Goal: Information Seeking & Learning: Learn about a topic

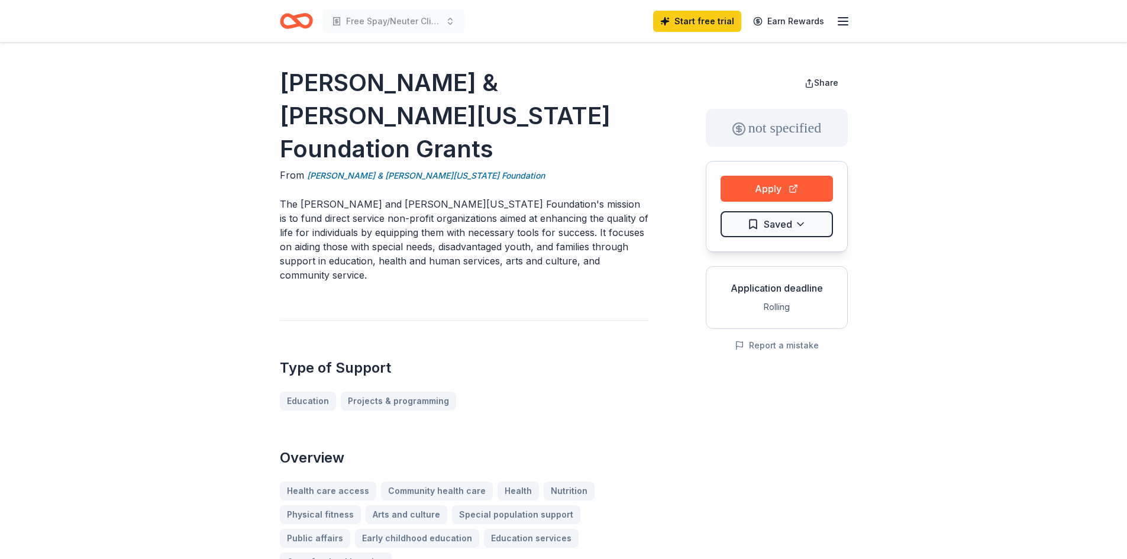
drag, startPoint x: 276, startPoint y: 81, endPoint x: 466, endPoint y: 106, distance: 192.2
drag, startPoint x: 283, startPoint y: 81, endPoint x: 406, endPoint y: 104, distance: 125.2
click at [406, 104] on h1 "[PERSON_NAME] & [PERSON_NAME][US_STATE] Foundation Grants" at bounding box center [464, 115] width 369 height 99
drag, startPoint x: 414, startPoint y: 105, endPoint x: 356, endPoint y: 96, distance: 59.2
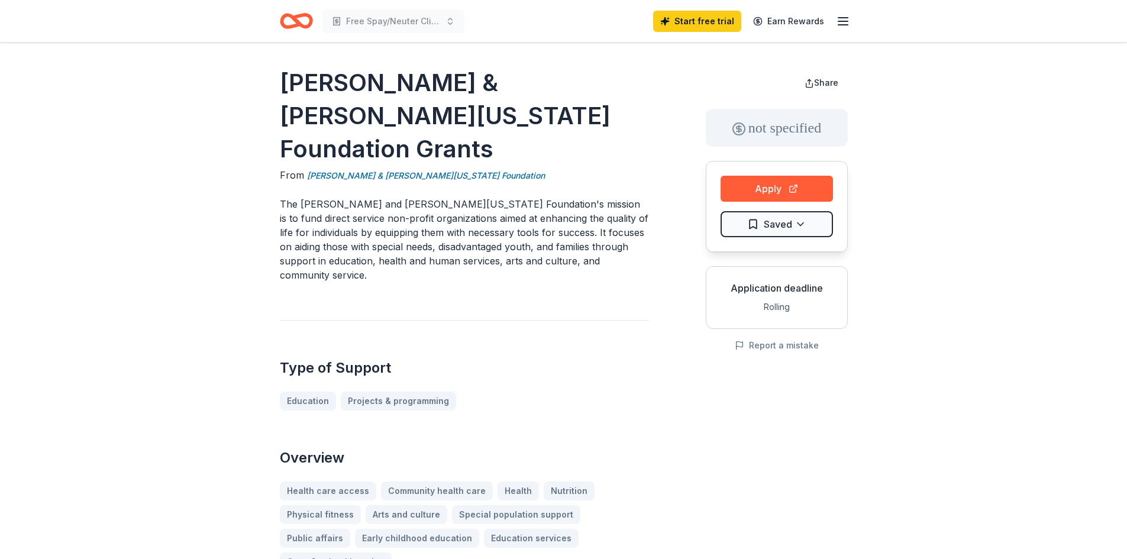
click at [353, 96] on h1 "[PERSON_NAME] & [PERSON_NAME][US_STATE] Foundation Grants" at bounding box center [464, 115] width 369 height 99
click at [302, 25] on icon "Home" at bounding box center [301, 21] width 18 height 12
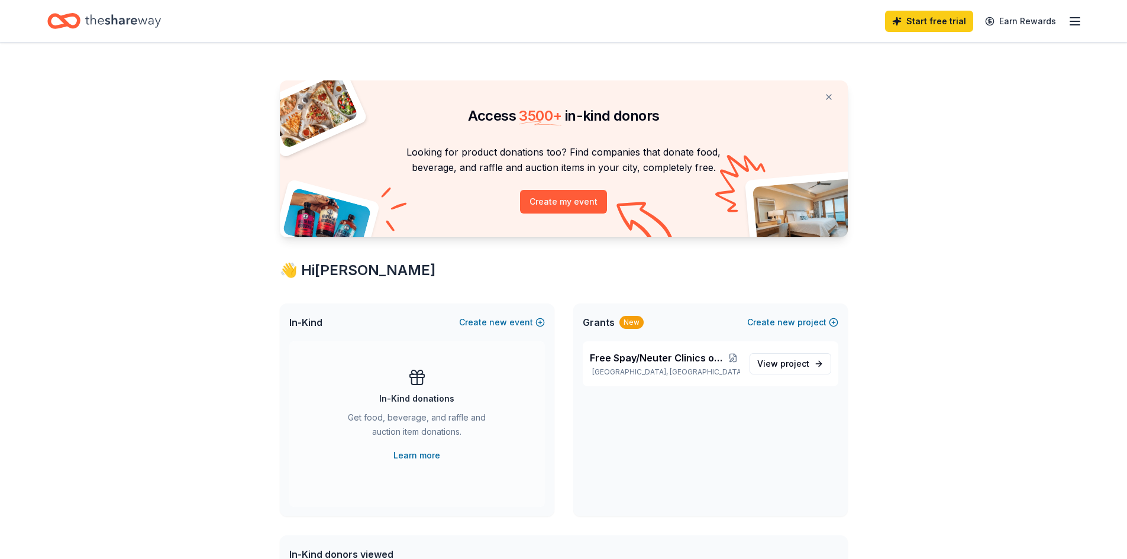
click at [1071, 22] on icon "button" at bounding box center [1075, 21] width 14 height 14
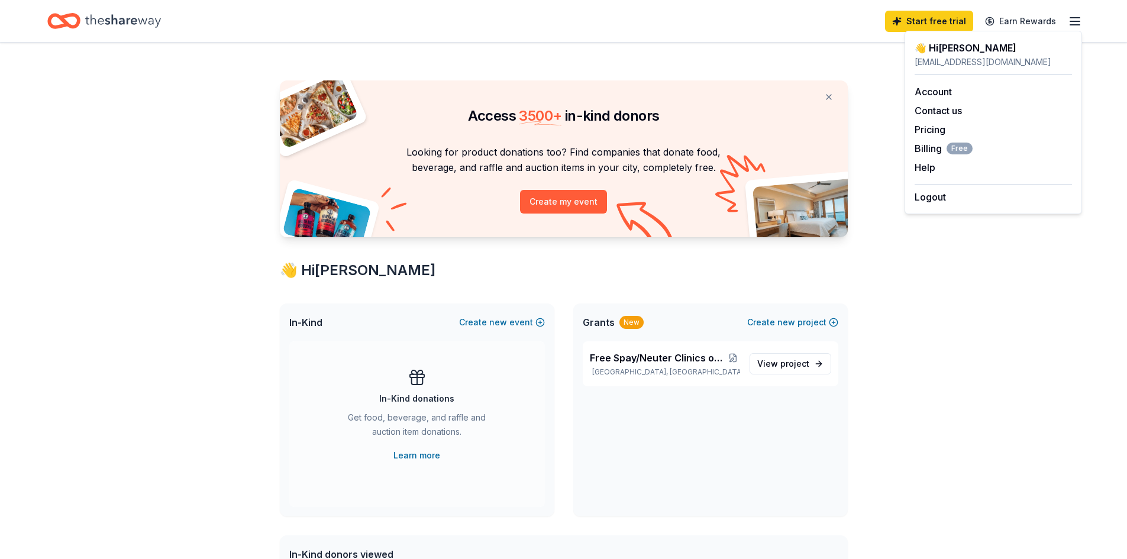
click at [78, 12] on icon "Home" at bounding box center [63, 21] width 33 height 28
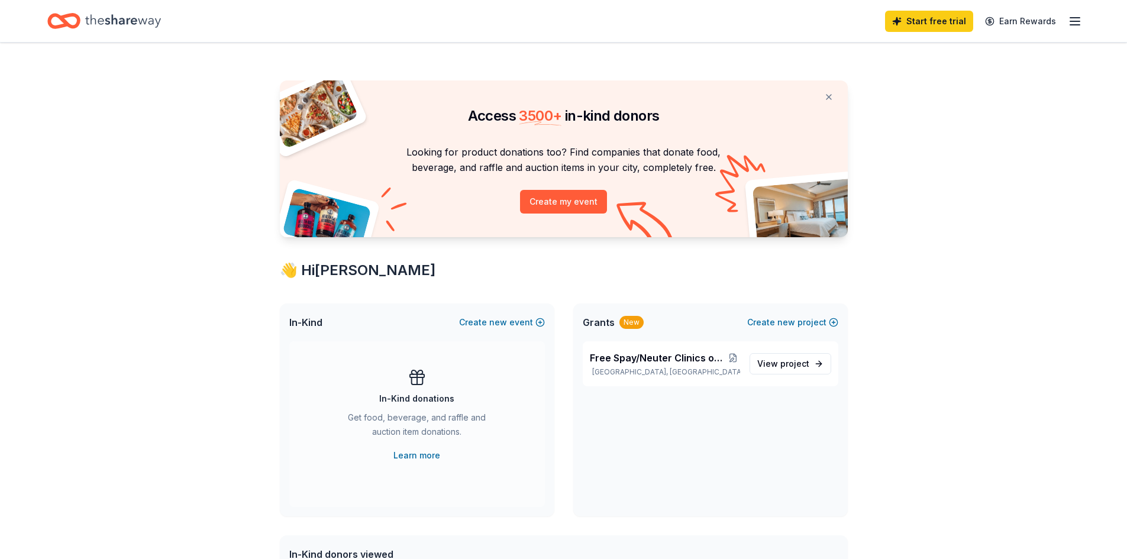
click at [77, 18] on icon "Home" at bounding box center [69, 21] width 18 height 12
click at [919, 28] on div "Invite a friend and earn $30 credit Invite a friend and earn $30 credit" at bounding box center [914, 21] width 131 height 17
click at [916, 26] on link "Start free trial" at bounding box center [929, 21] width 88 height 21
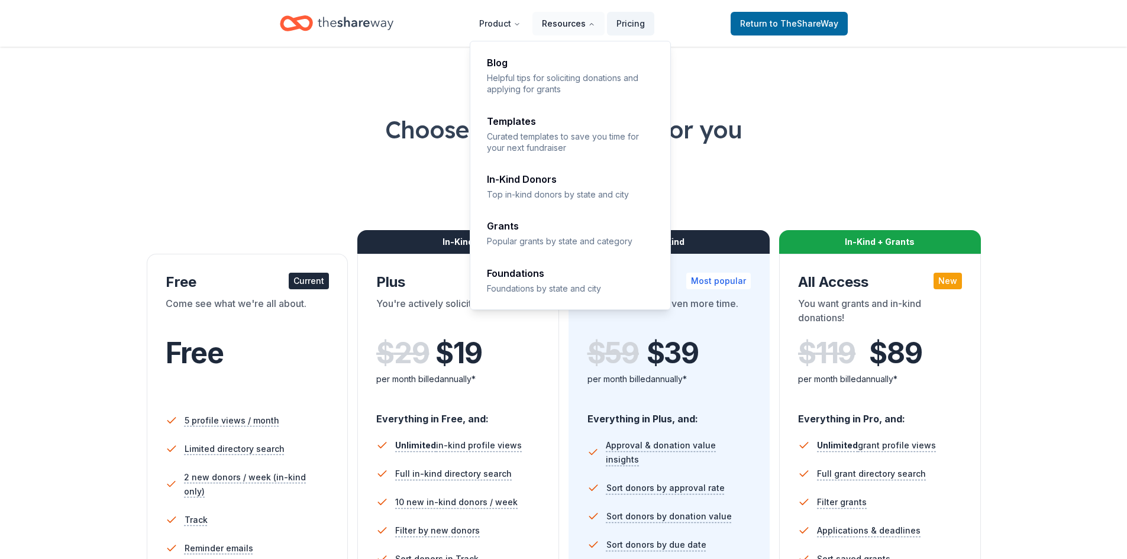
click at [559, 27] on button "Resources" at bounding box center [568, 24] width 72 height 24
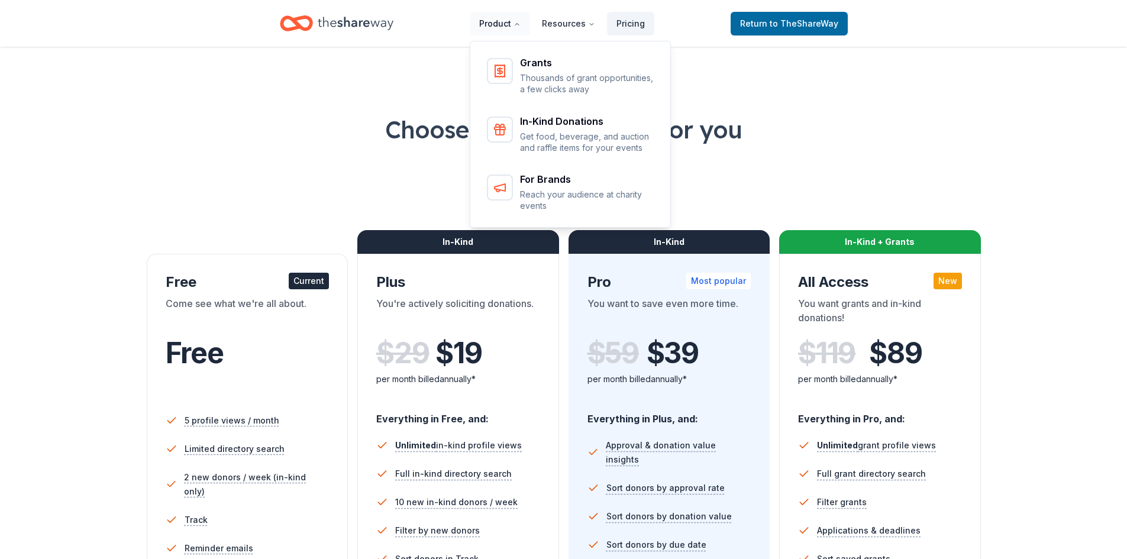
click at [490, 28] on button "Product" at bounding box center [500, 24] width 60 height 24
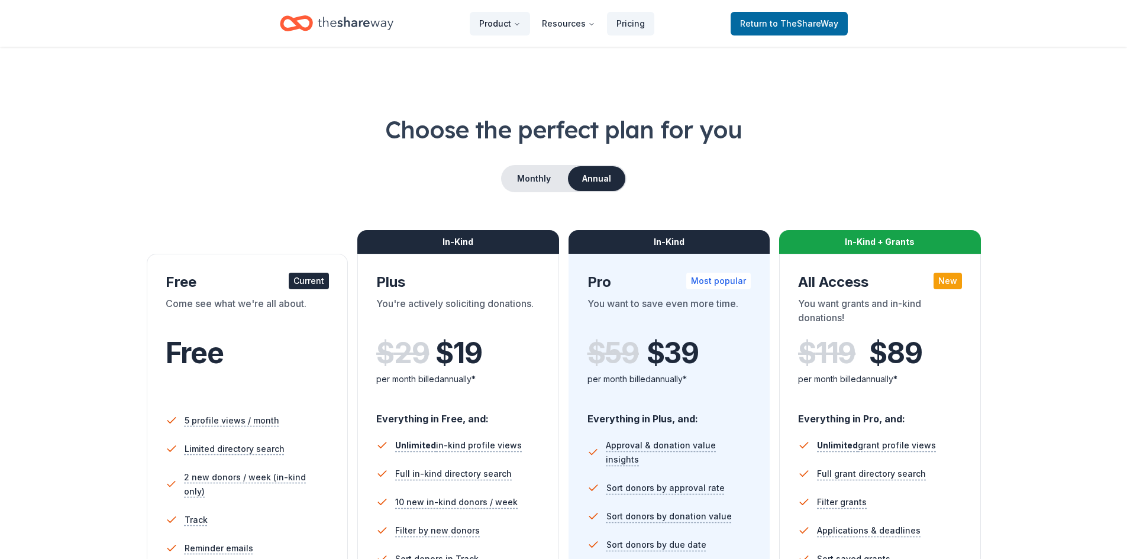
click at [490, 28] on button "Product" at bounding box center [500, 24] width 60 height 24
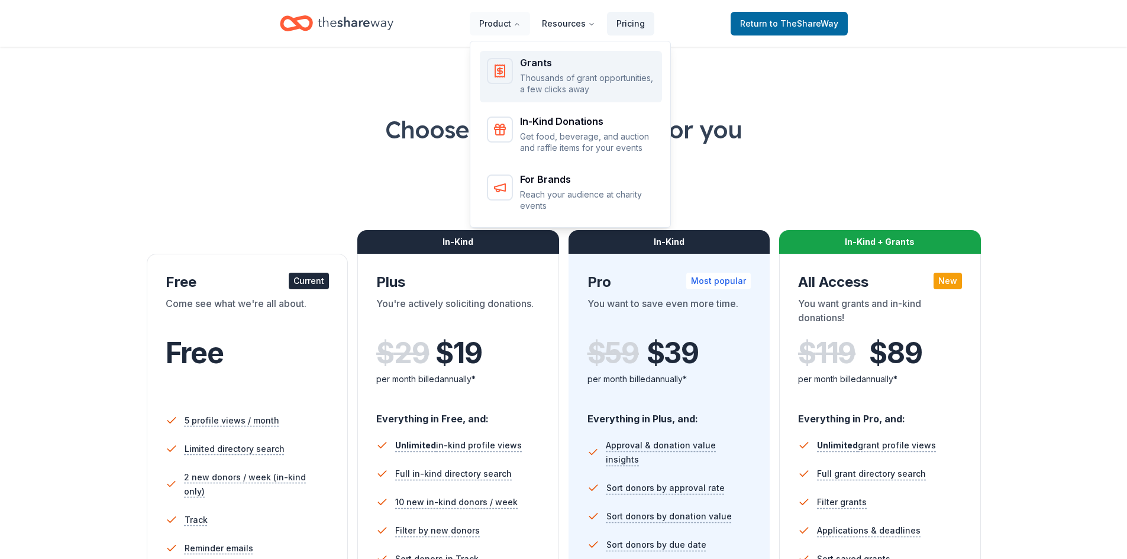
click at [522, 88] on div "Grants Thousands of grant opportunities, a few clicks away" at bounding box center [571, 76] width 168 height 37
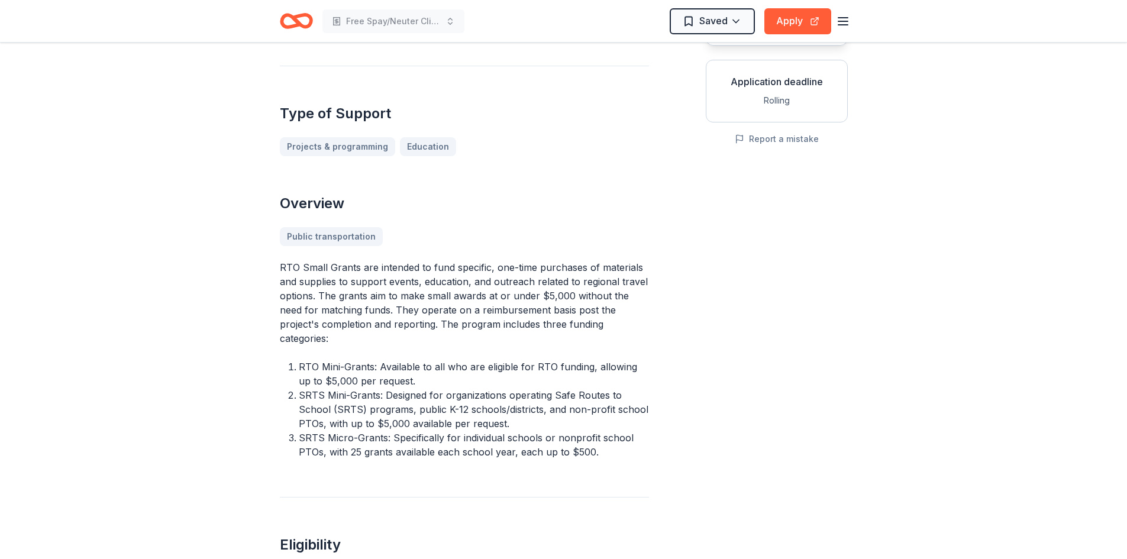
scroll to position [237, 0]
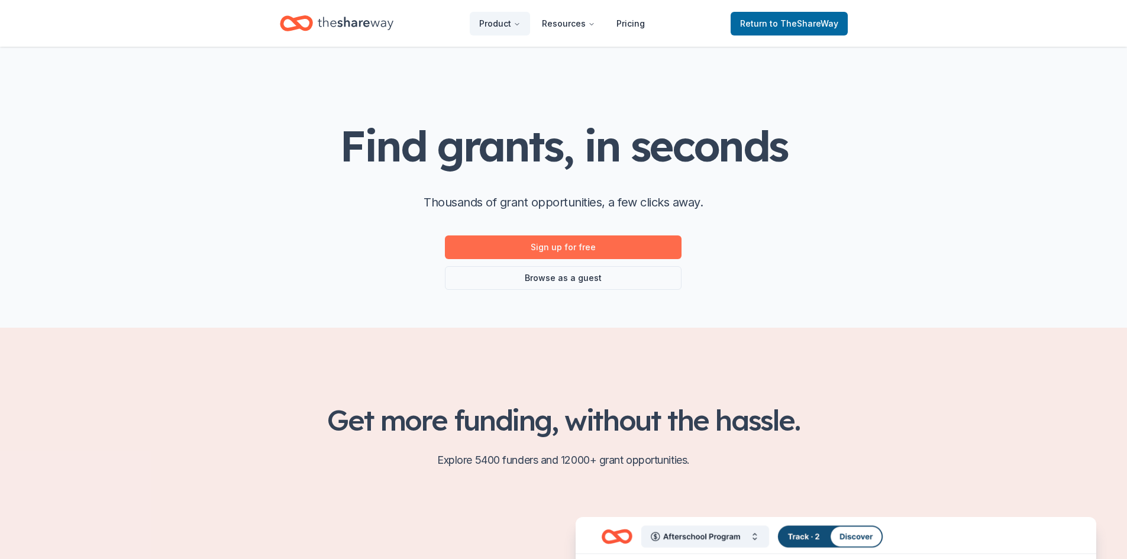
click at [587, 245] on link "Sign up for free" at bounding box center [563, 247] width 237 height 24
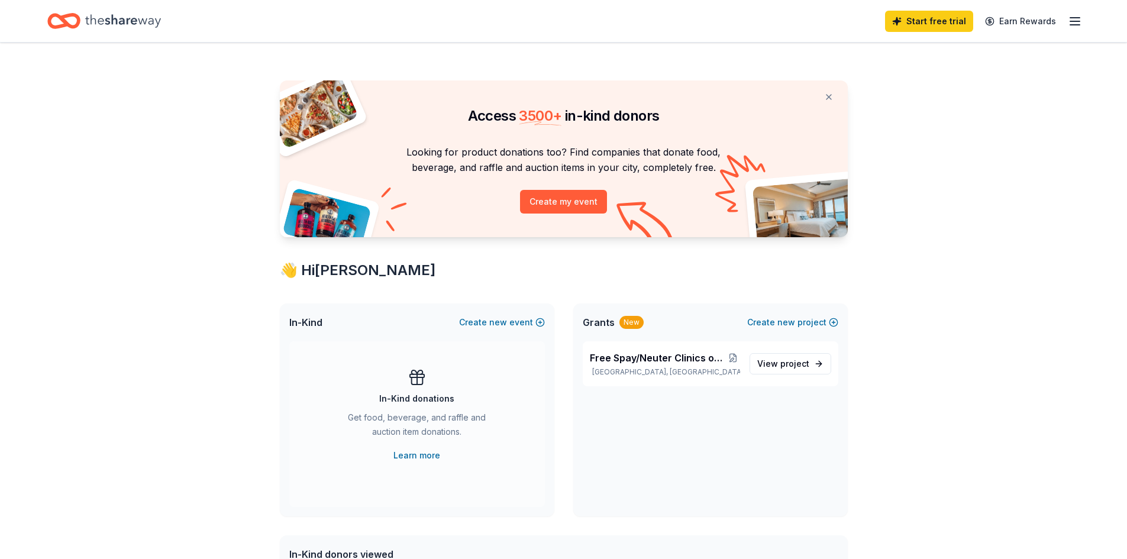
click at [1070, 22] on icon "button" at bounding box center [1075, 21] width 14 height 14
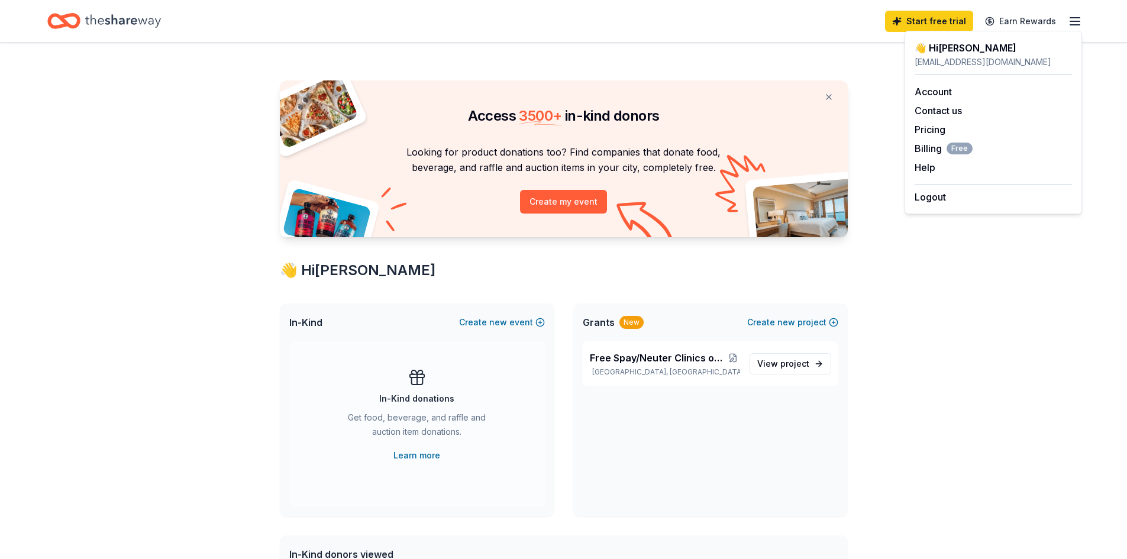
click at [921, 269] on div "Access 3500 + in-kind donors Looking for product donations too? Find companies …" at bounding box center [563, 546] width 1127 height 1006
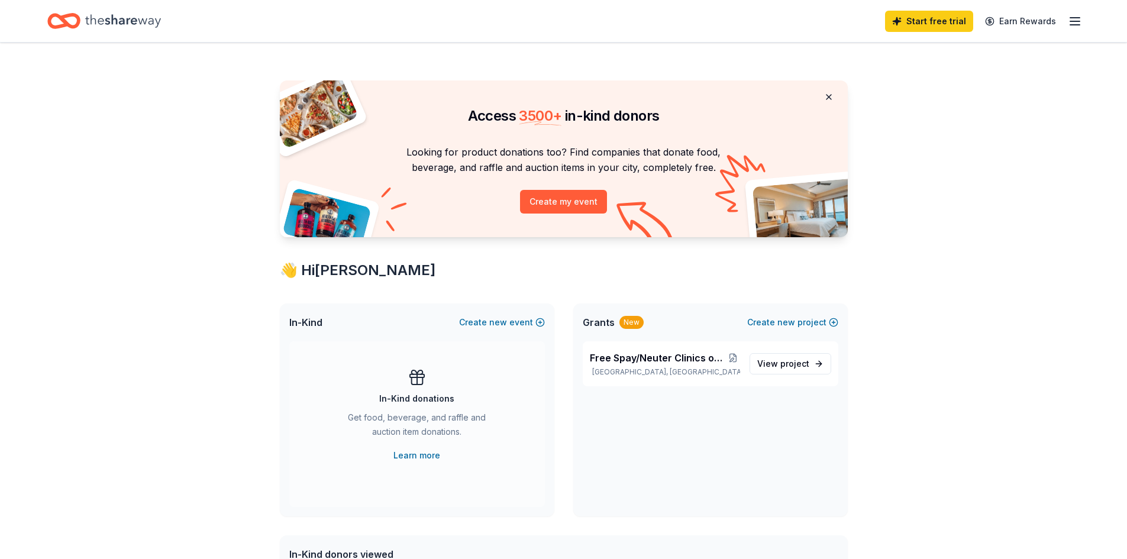
click at [827, 101] on button at bounding box center [829, 97] width 28 height 24
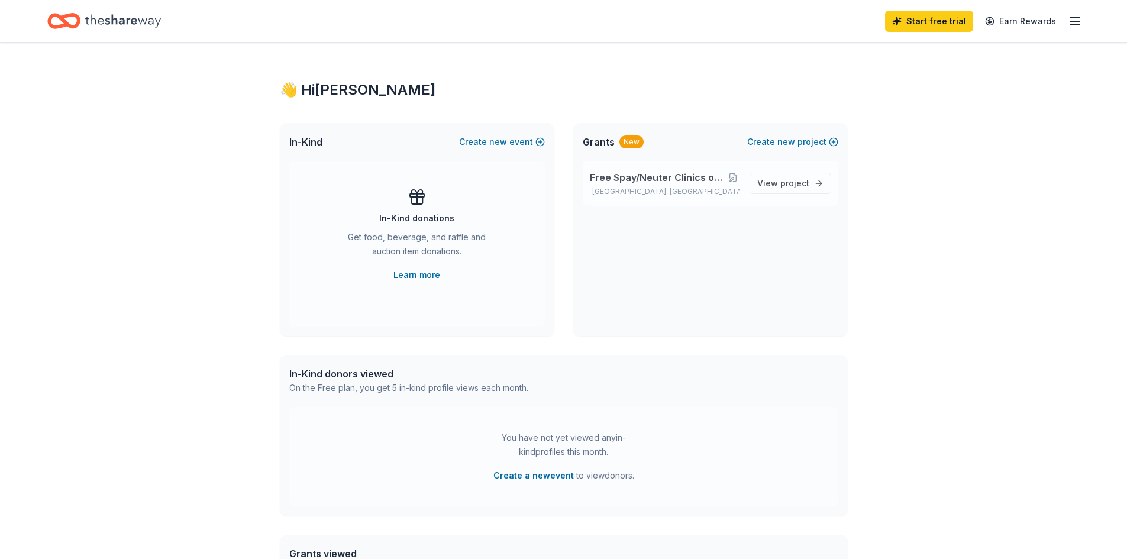
click at [652, 182] on span "Free Spay/Neuter Clinics on [GEOGRAPHIC_DATA]" at bounding box center [658, 177] width 137 height 14
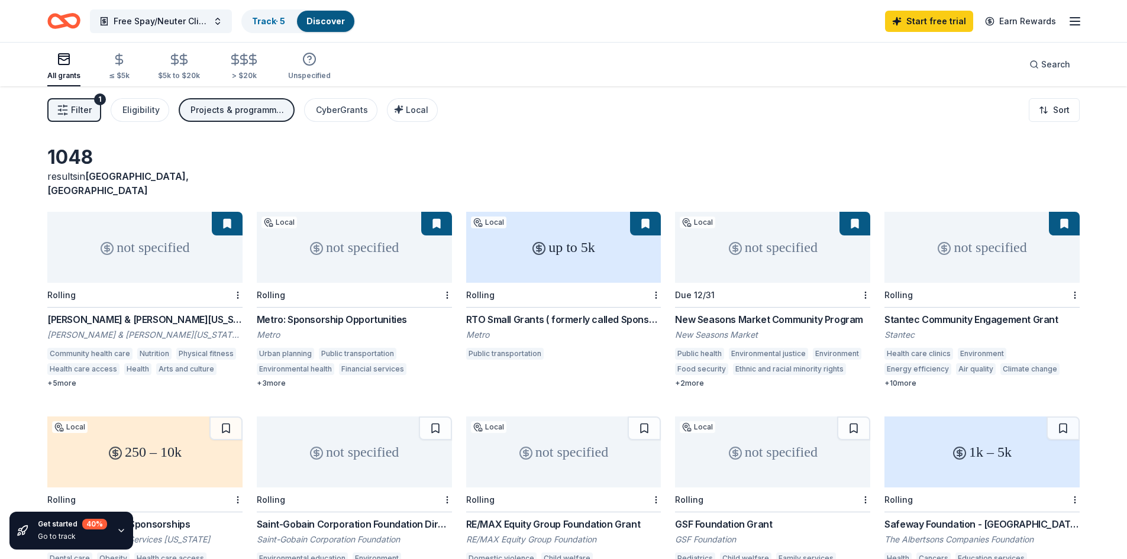
click at [78, 111] on span "Filter" at bounding box center [81, 110] width 21 height 14
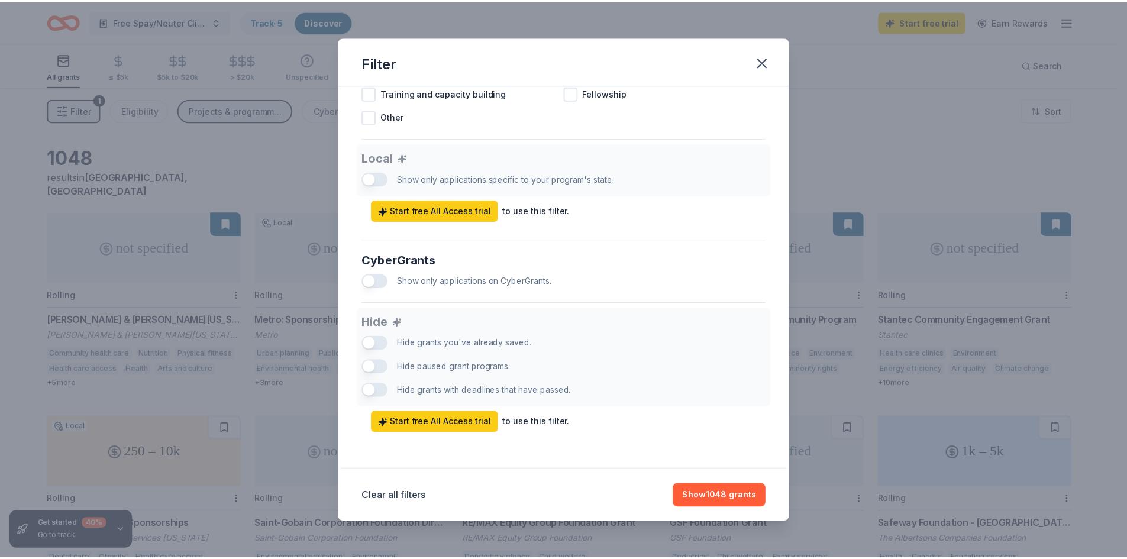
scroll to position [631, 0]
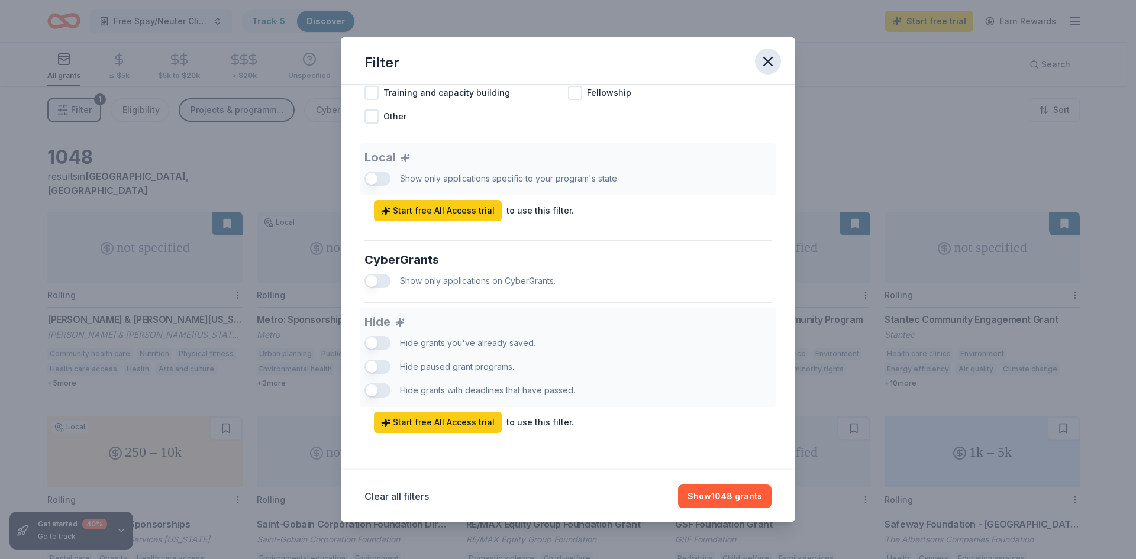
click at [771, 64] on icon "button" at bounding box center [768, 61] width 17 height 17
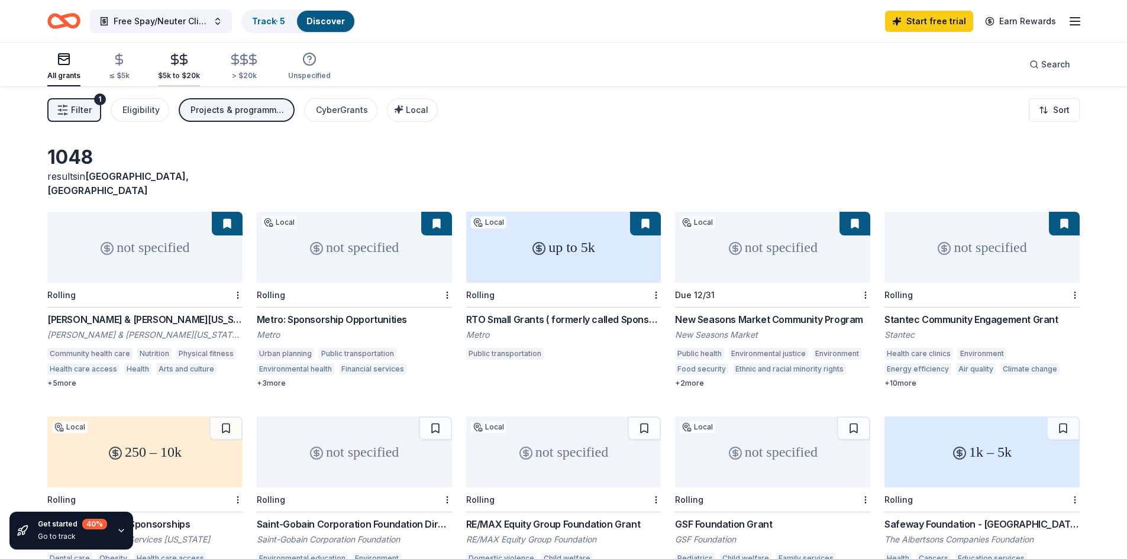
click at [183, 67] on div "$5k to $20k" at bounding box center [179, 67] width 42 height 28
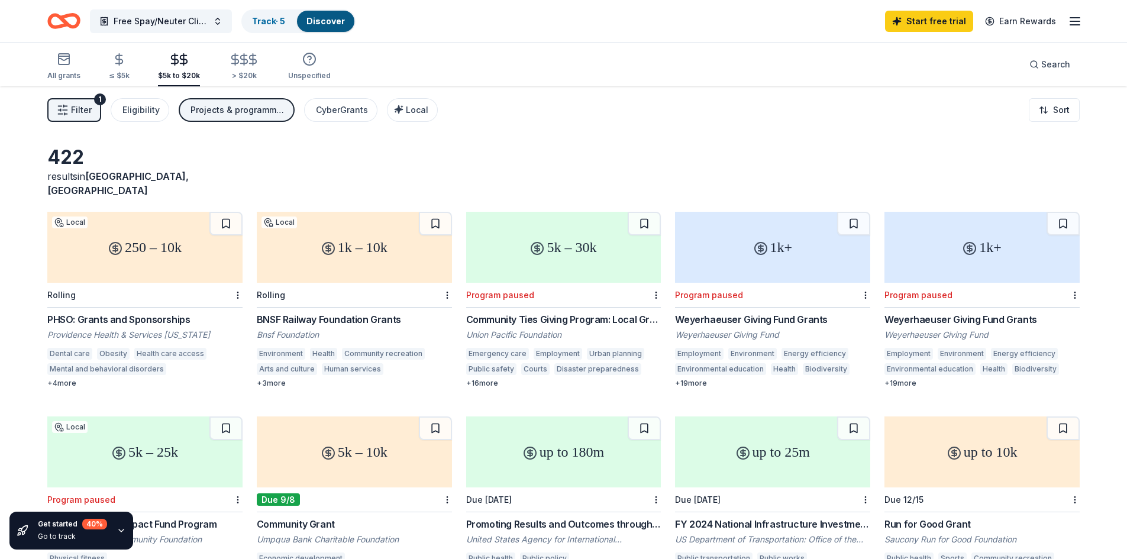
click at [517, 312] on div "Community Ties Giving Program: Local Grants" at bounding box center [563, 319] width 195 height 14
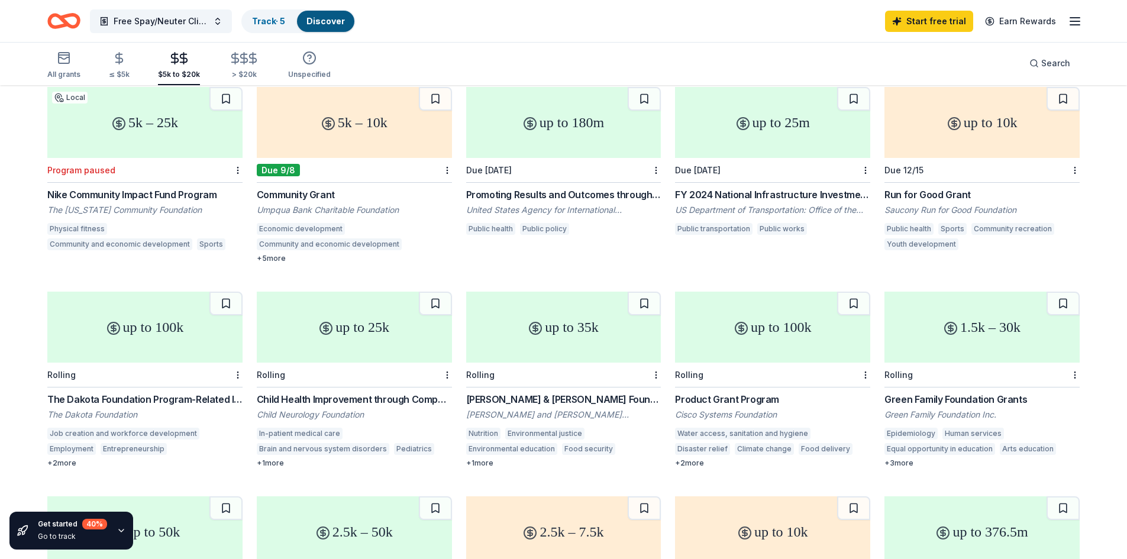
scroll to position [351, 0]
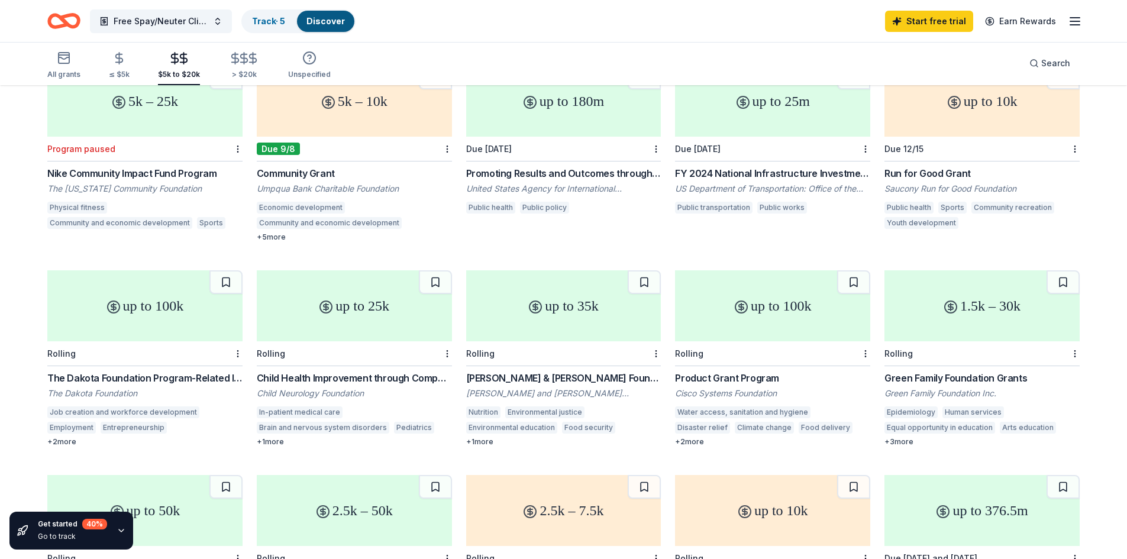
drag, startPoint x: 45, startPoint y: 367, endPoint x: 170, endPoint y: 366, distance: 125.4
click at [172, 366] on div "422 results in Portland, OR 250 – 10k Local Rolling PHSO: Grants and Sponsorshi…" at bounding box center [563, 445] width 1127 height 1419
click at [67, 371] on div "The Dakota Foundation Program-Related Investments and Grants" at bounding box center [144, 378] width 195 height 14
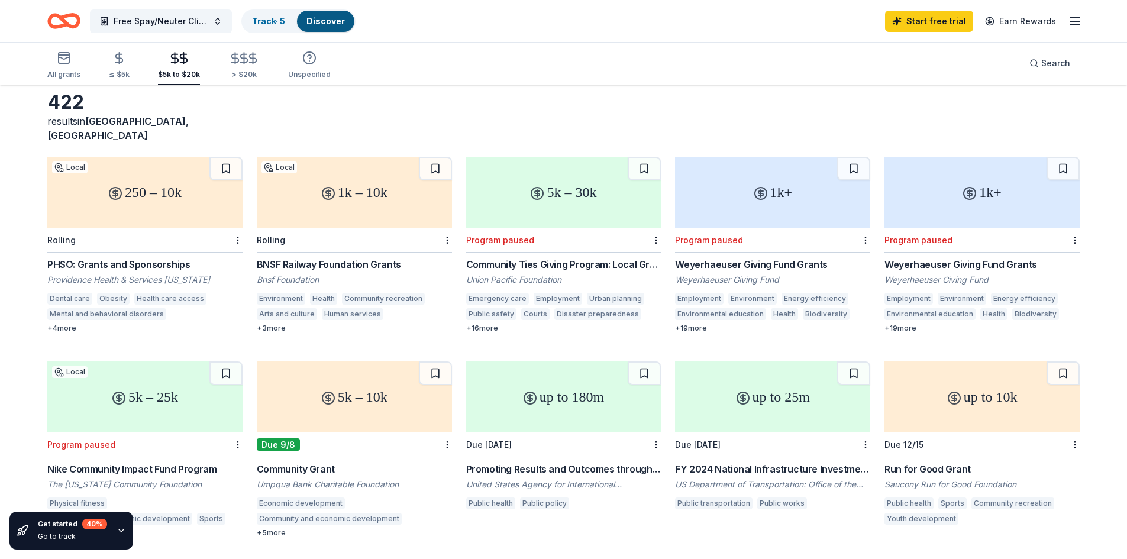
scroll to position [0, 0]
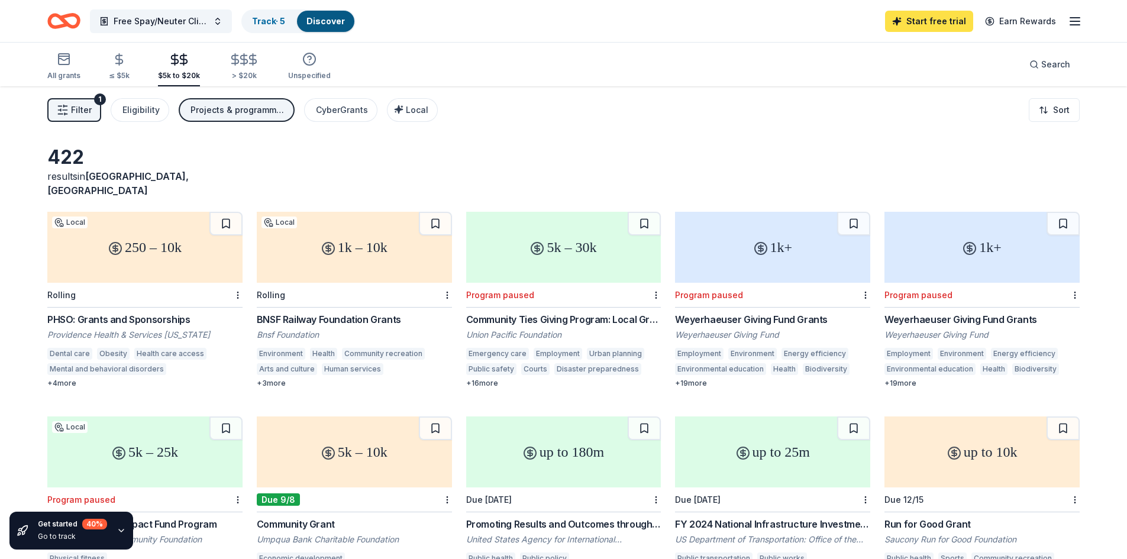
click at [944, 24] on link "Start free trial" at bounding box center [929, 21] width 88 height 21
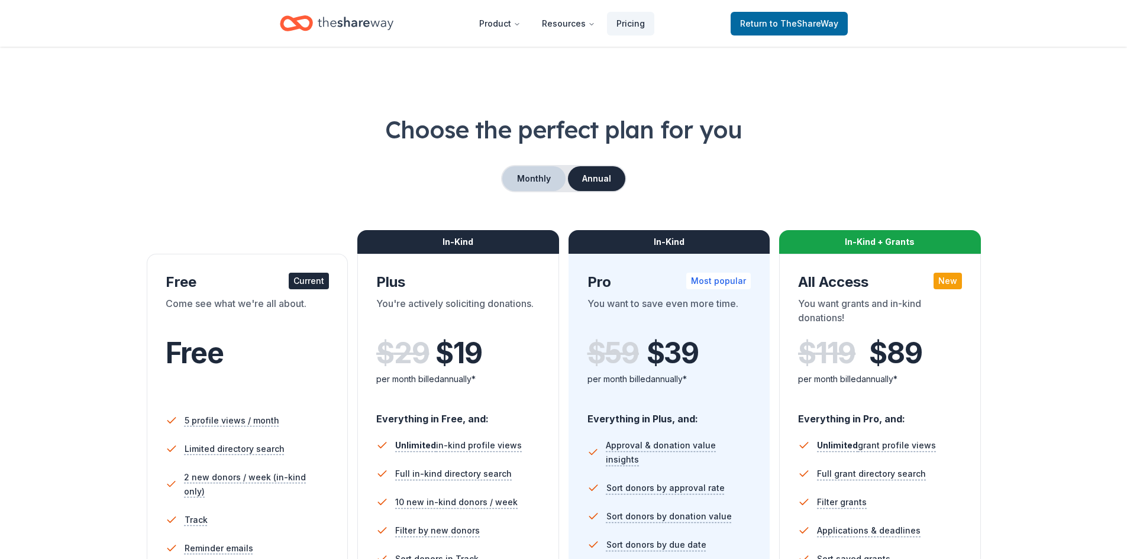
click at [526, 181] on button "Monthly" at bounding box center [533, 178] width 63 height 25
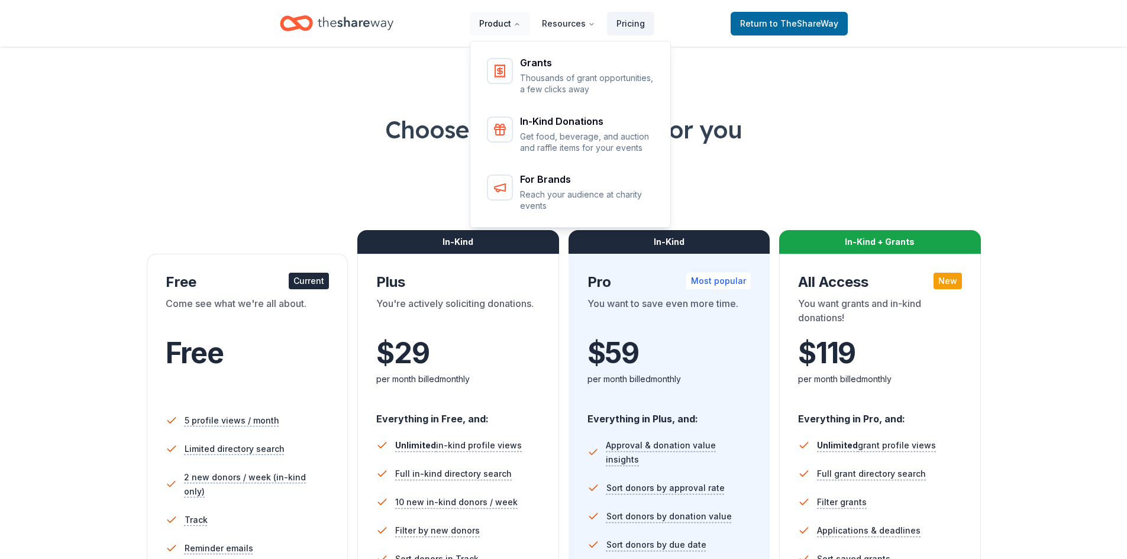
click at [490, 30] on button "Product" at bounding box center [500, 24] width 60 height 24
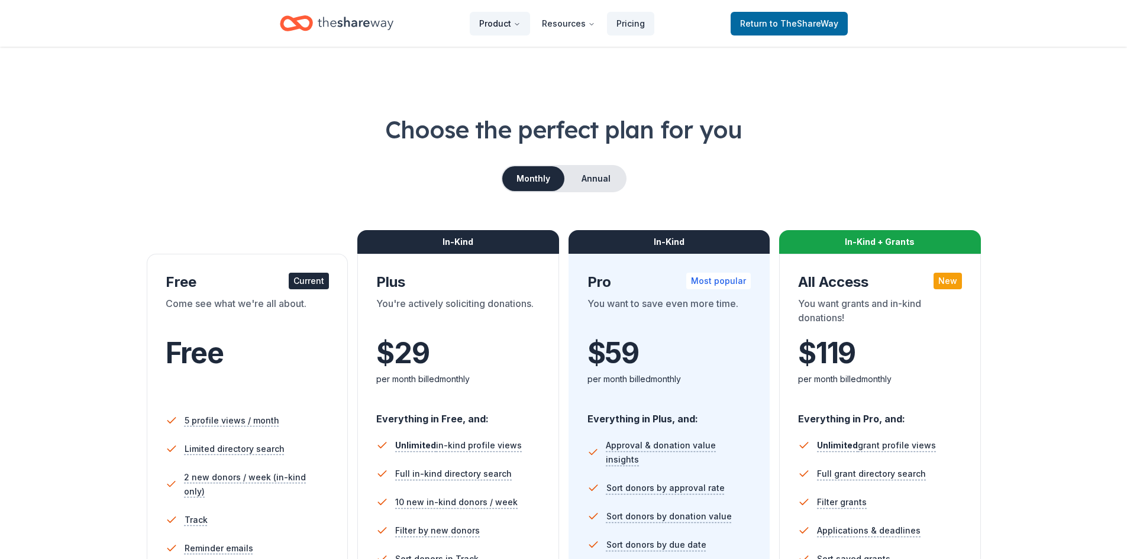
click at [490, 30] on button "Product" at bounding box center [500, 24] width 60 height 24
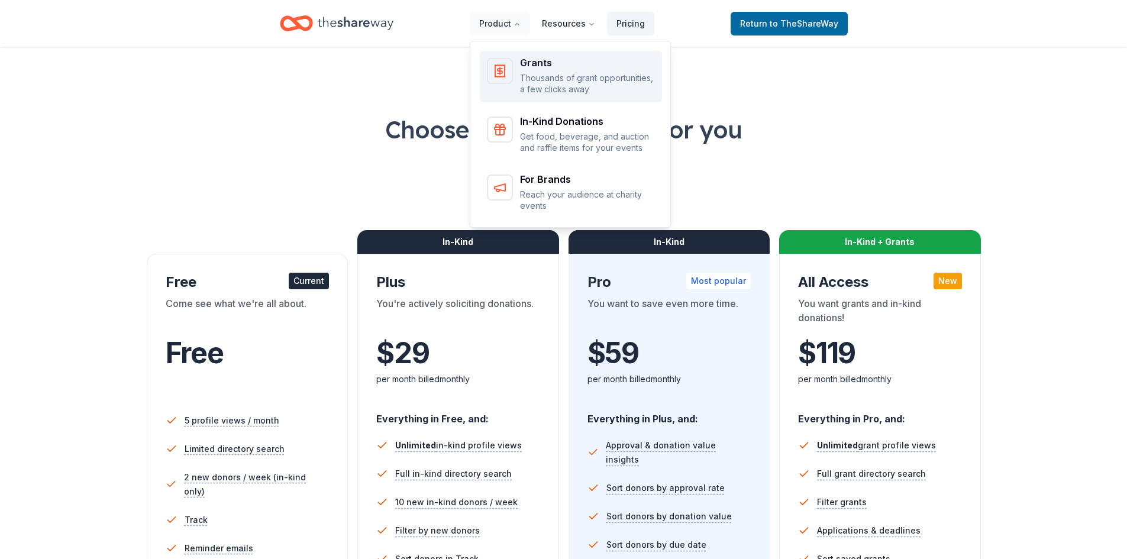
click at [511, 78] on div "Main" at bounding box center [500, 71] width 26 height 26
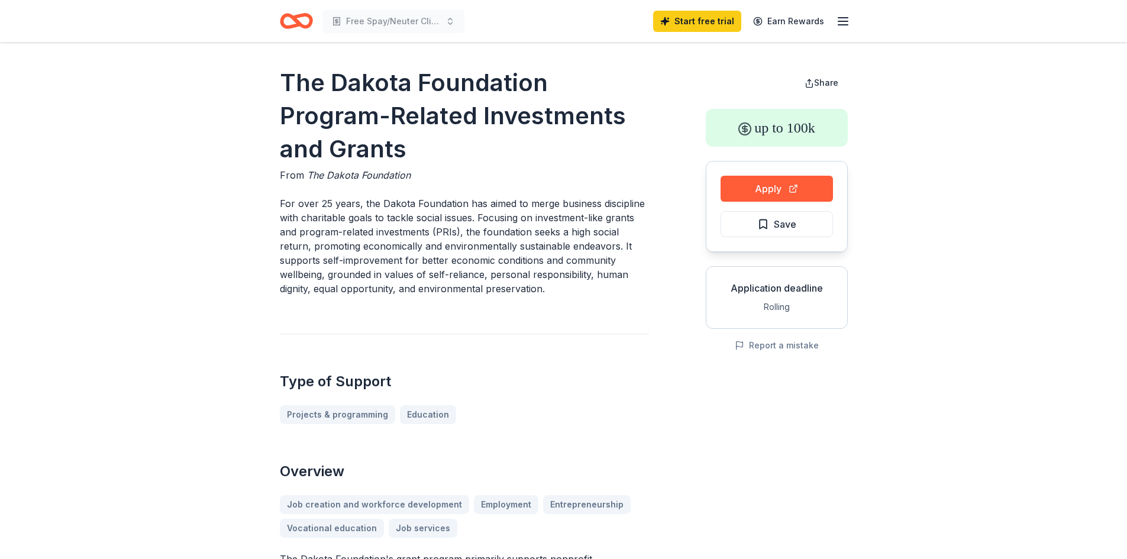
drag, startPoint x: 284, startPoint y: 80, endPoint x: 411, endPoint y: 111, distance: 130.7
click at [411, 111] on h1 "The Dakota Foundation Program-Related Investments and Grants" at bounding box center [464, 115] width 369 height 99
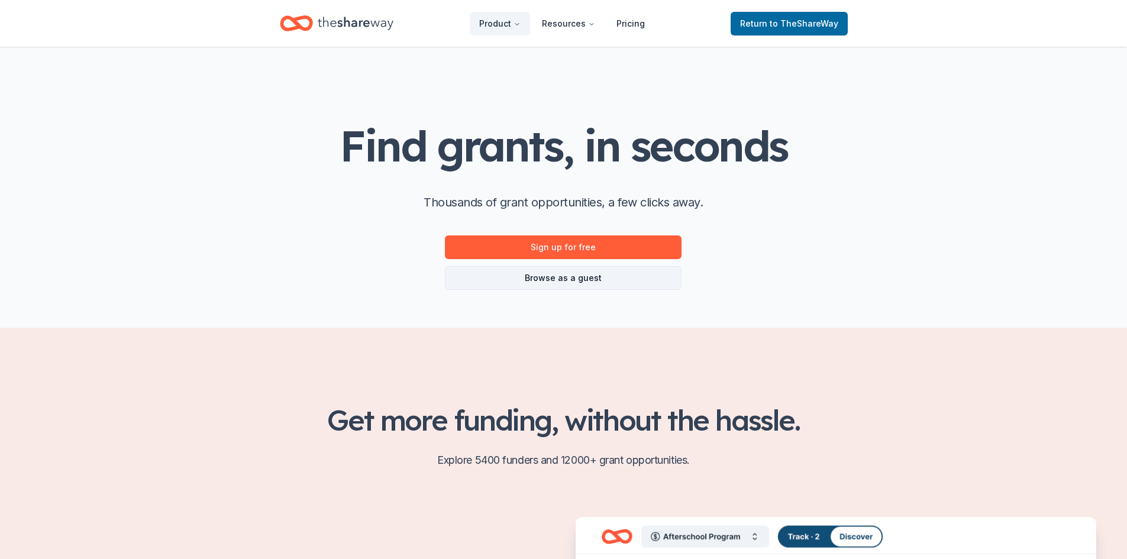
click at [583, 277] on link "Browse as a guest" at bounding box center [563, 278] width 237 height 24
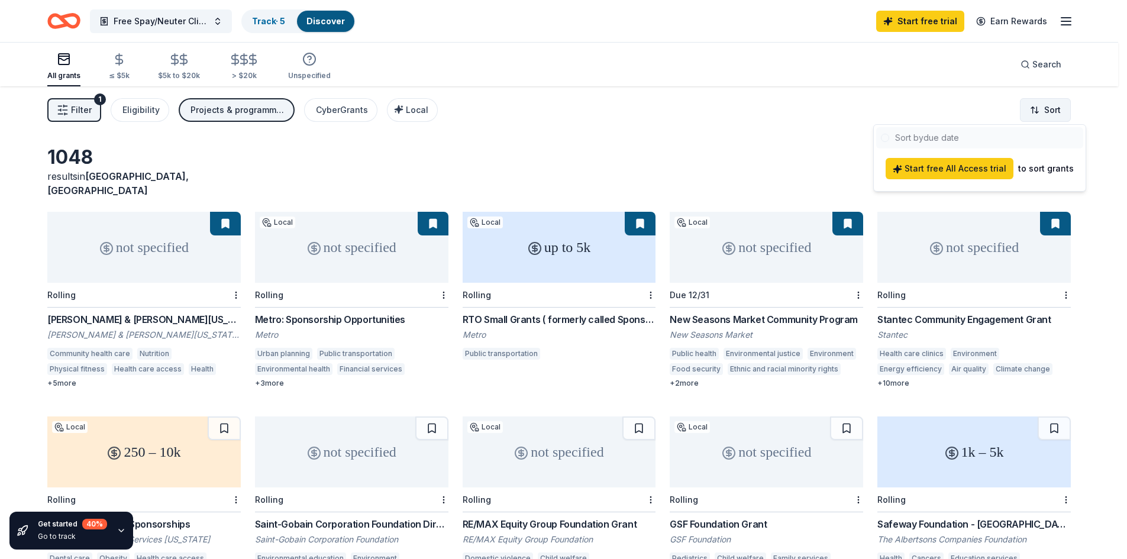
click at [1044, 114] on html "Free Spay/Neuter Clinics on [GEOGRAPHIC_DATA] Track · 5 Discover Start free tri…" at bounding box center [563, 279] width 1127 height 559
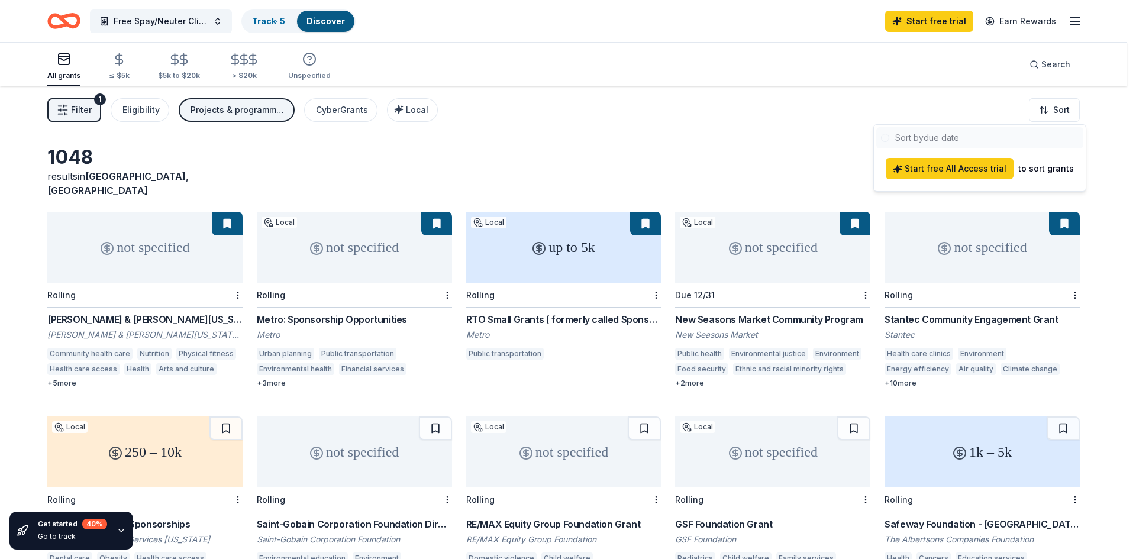
click at [958, 111] on html "Free Spay/Neuter Clinics on [GEOGRAPHIC_DATA] Track · 5 Discover Start free tri…" at bounding box center [568, 279] width 1136 height 559
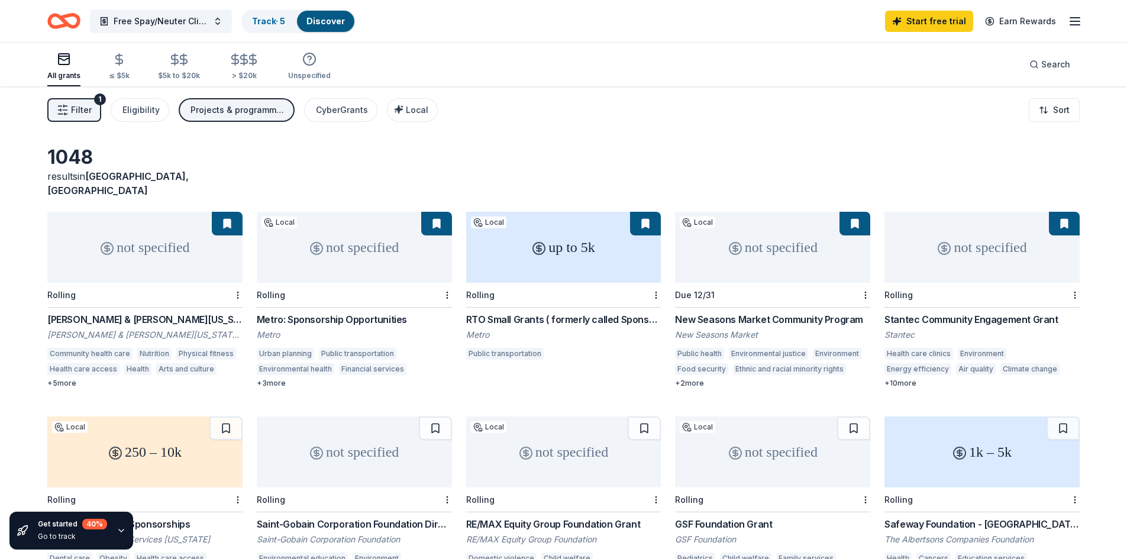
click at [75, 104] on span "Filter" at bounding box center [81, 110] width 21 height 14
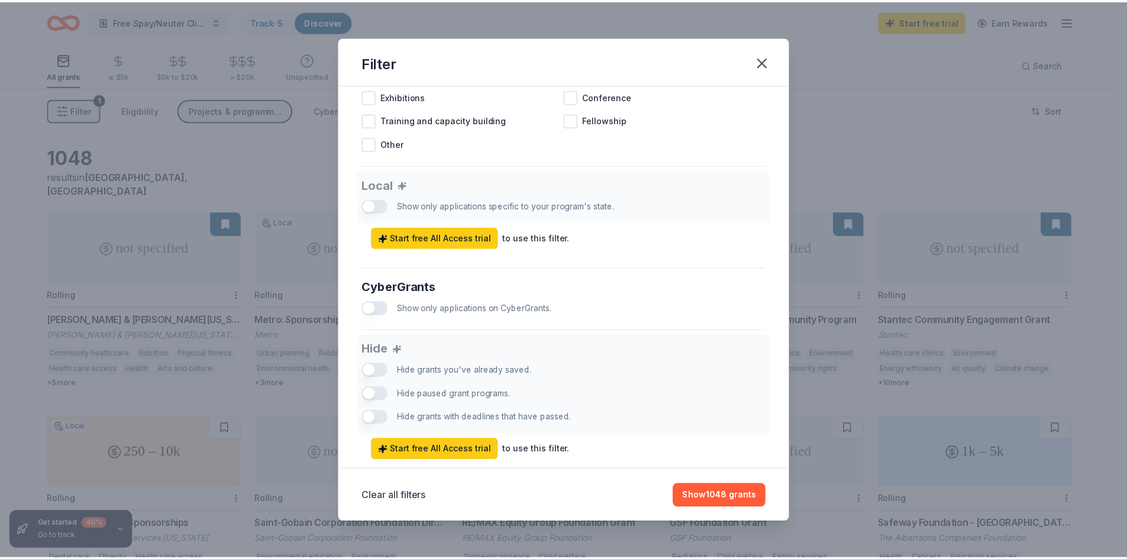
scroll to position [631, 0]
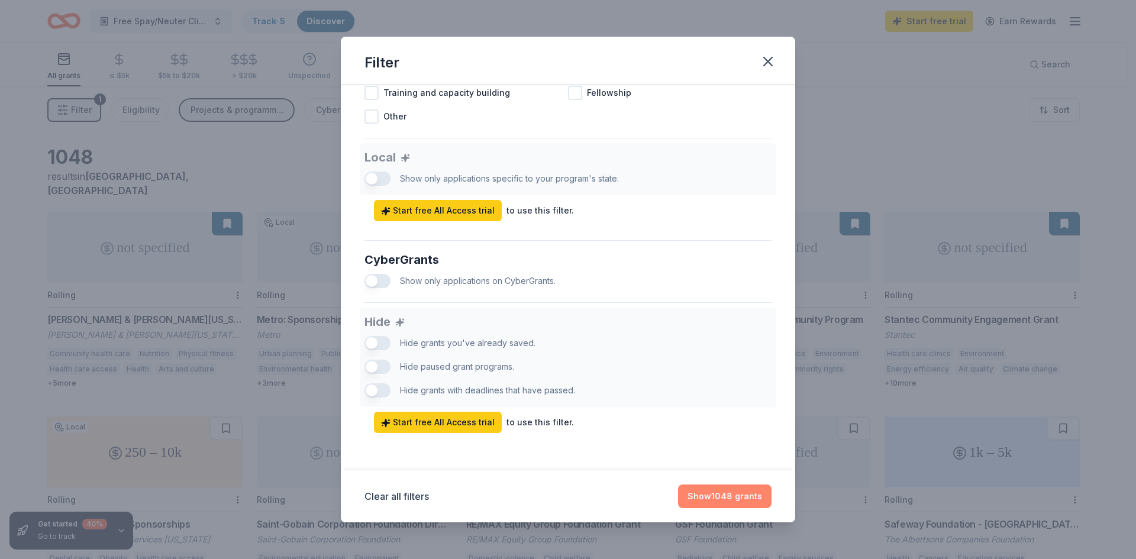
click at [697, 501] on button "Show 1048 grants" at bounding box center [724, 496] width 93 height 24
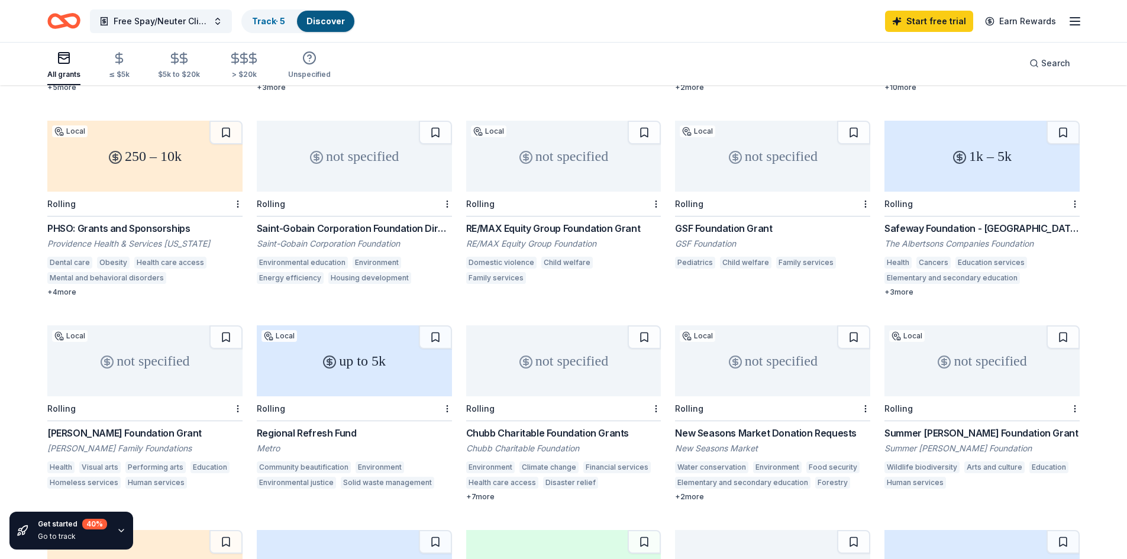
scroll to position [355, 0]
